Goal: Information Seeking & Learning: Learn about a topic

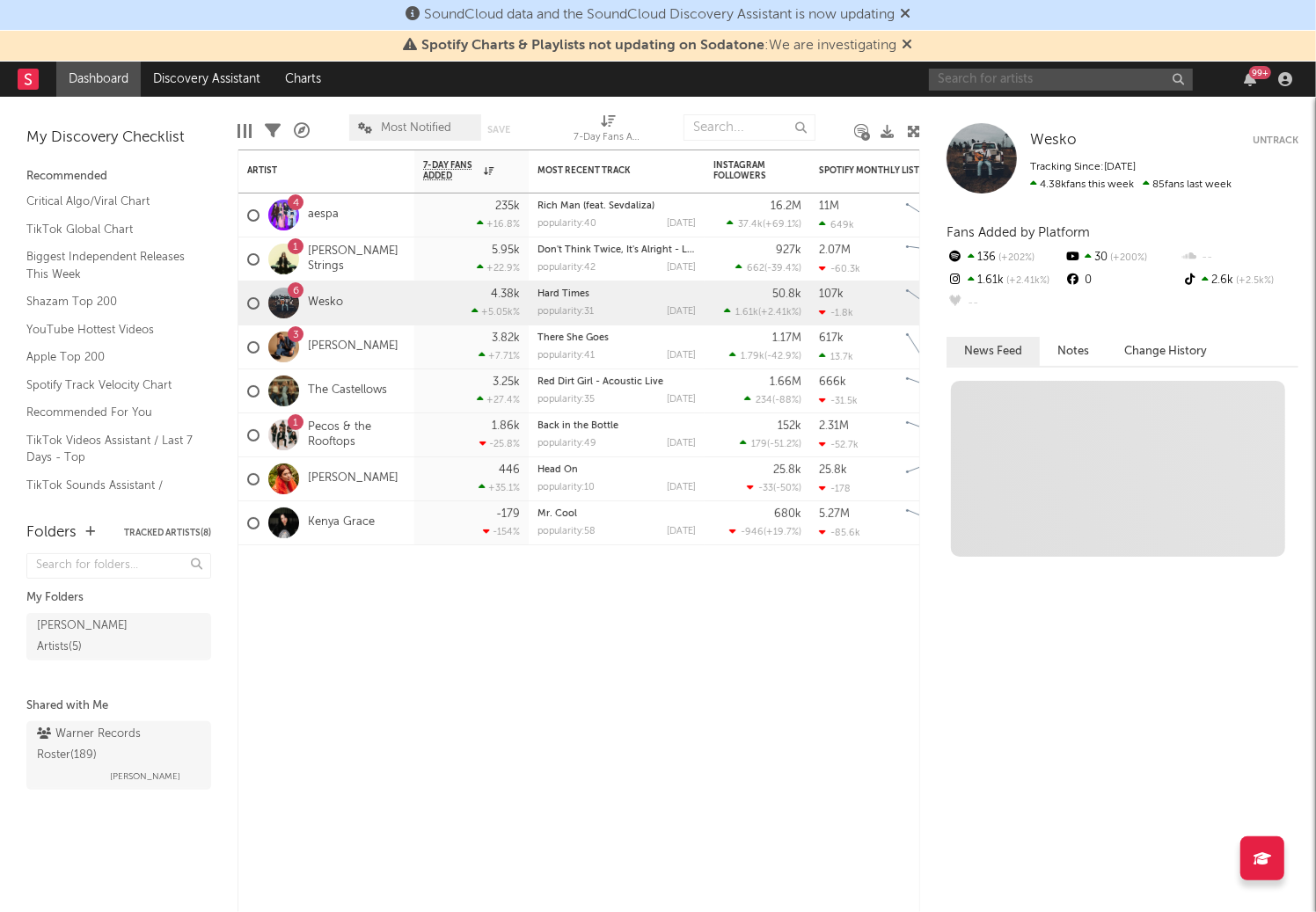
click at [991, 75] on input "text" at bounding box center [1061, 80] width 264 height 22
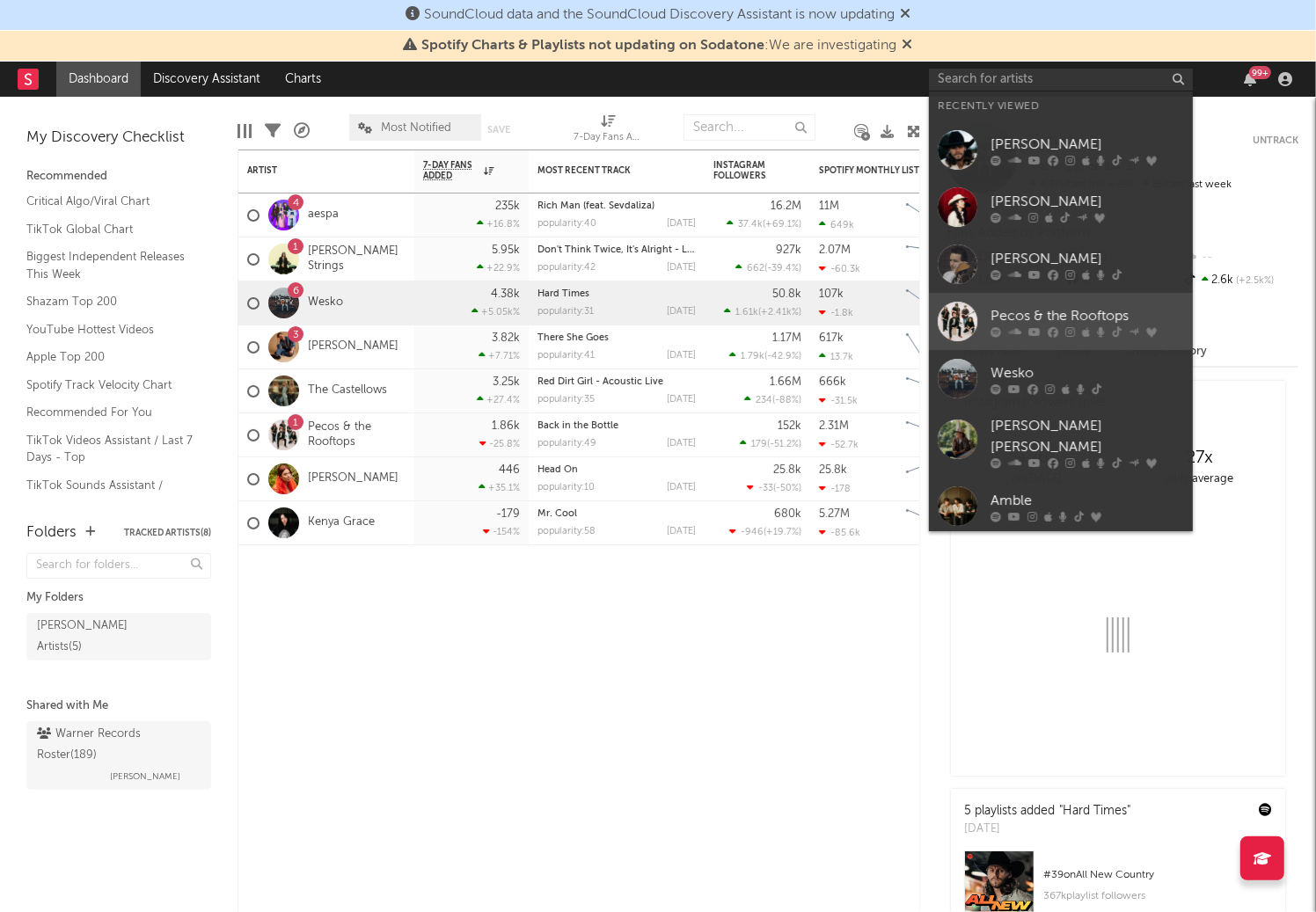
click at [1066, 310] on div "Pecos & the Rooftops" at bounding box center [1087, 316] width 194 height 21
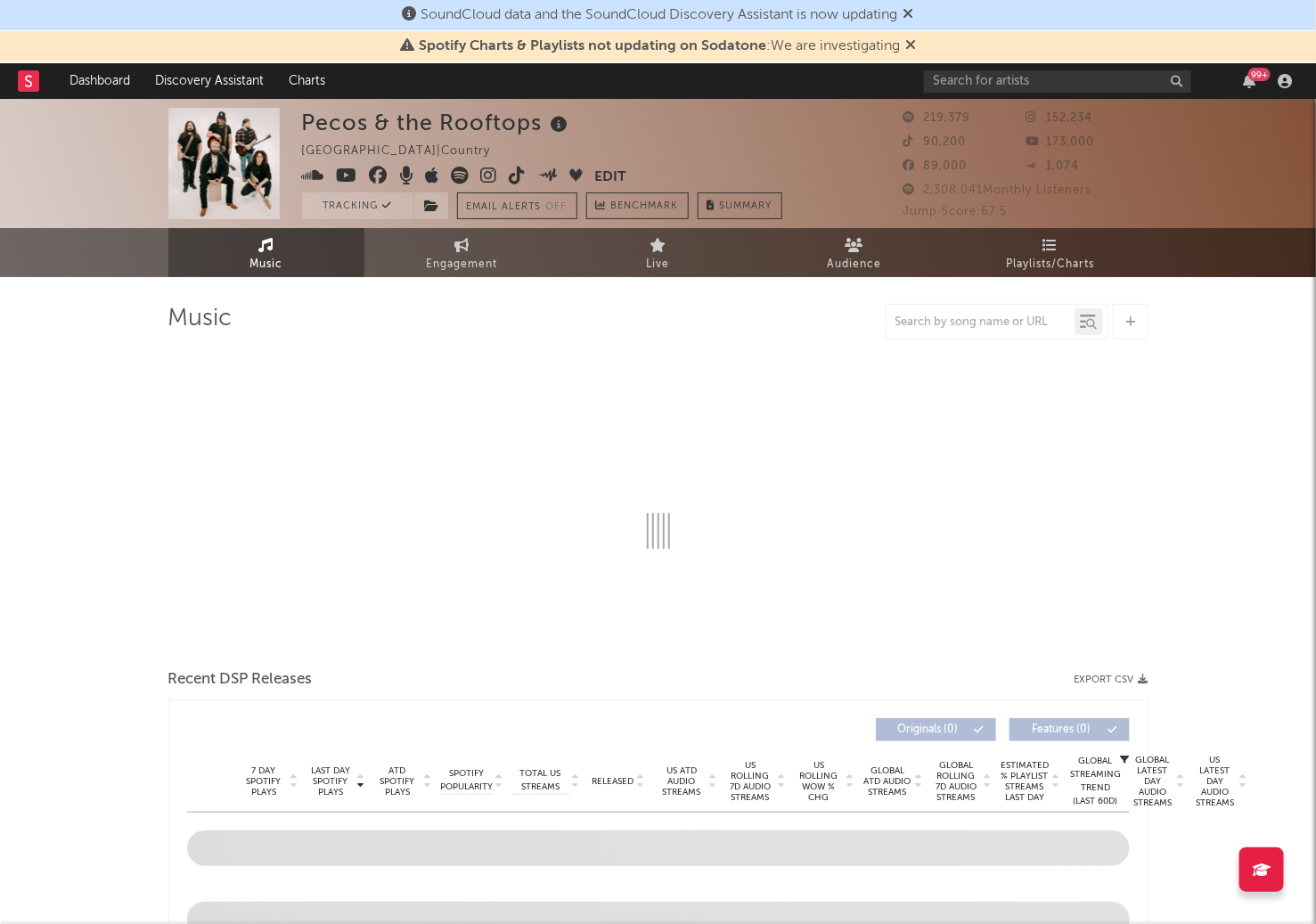
select select "6m"
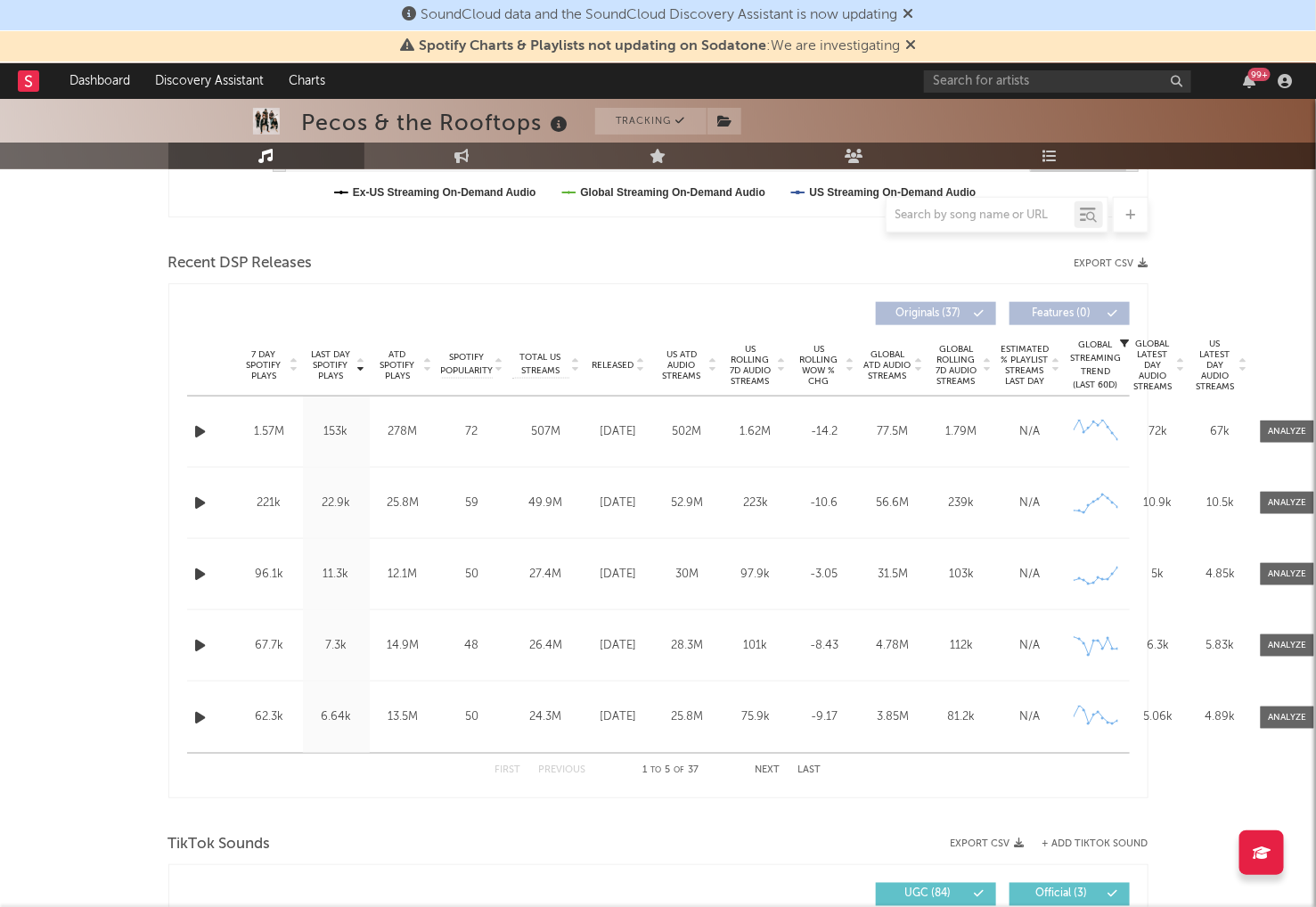
scroll to position [1003, 0]
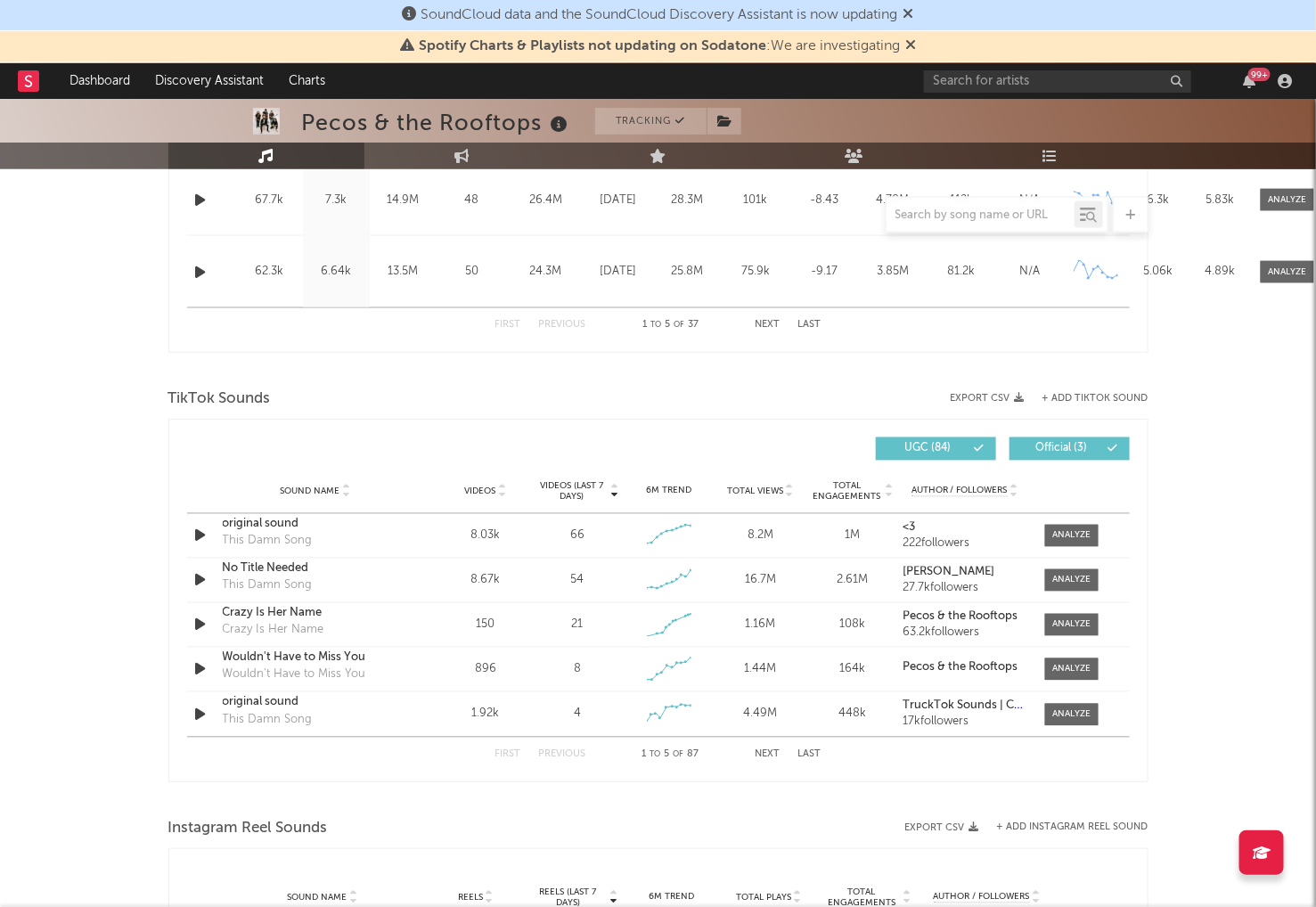
click at [1268, 496] on div "Pecos & the Rooftops Tracking [GEOGRAPHIC_DATA] | Country Edit Tracking Email A…" at bounding box center [658, 443] width 1316 height 2692
click at [1191, 344] on div "Pecos & the Rooftops Tracking [GEOGRAPHIC_DATA] | Country Edit Tracking Email A…" at bounding box center [658, 443] width 1316 height 2692
drag, startPoint x: 180, startPoint y: 860, endPoint x: 653, endPoint y: 804, distance: 476.3
click at [653, 804] on div "Pecos & the Rooftops Tracking [GEOGRAPHIC_DATA] | Country Edit Tracking Email A…" at bounding box center [658, 443] width 1316 height 2692
